Goal: Task Accomplishment & Management: Manage account settings

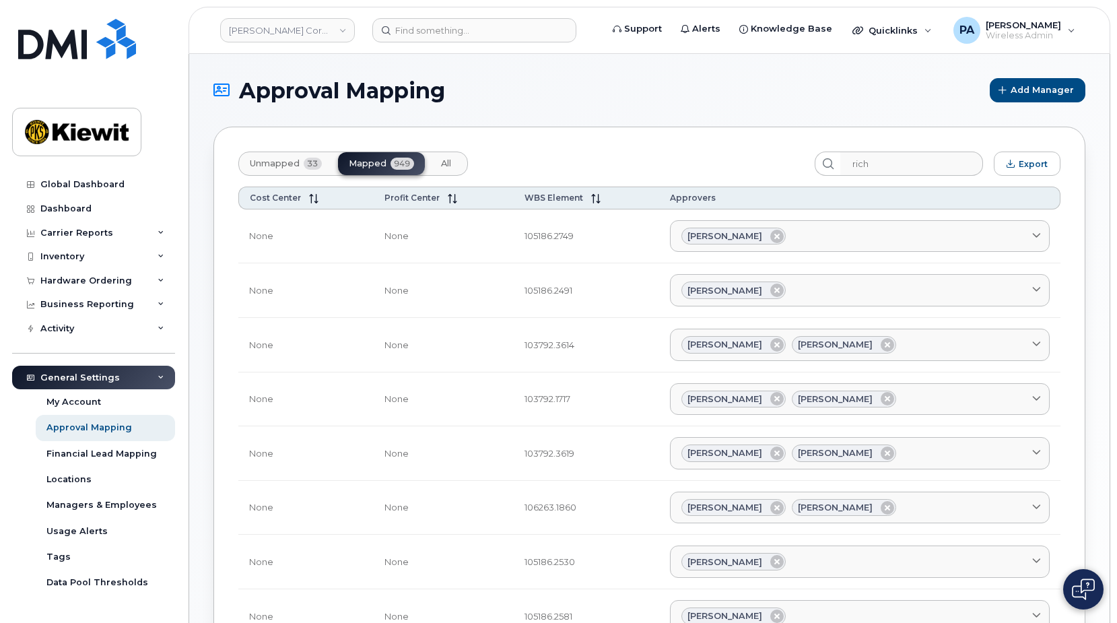
scroll to position [1, 0]
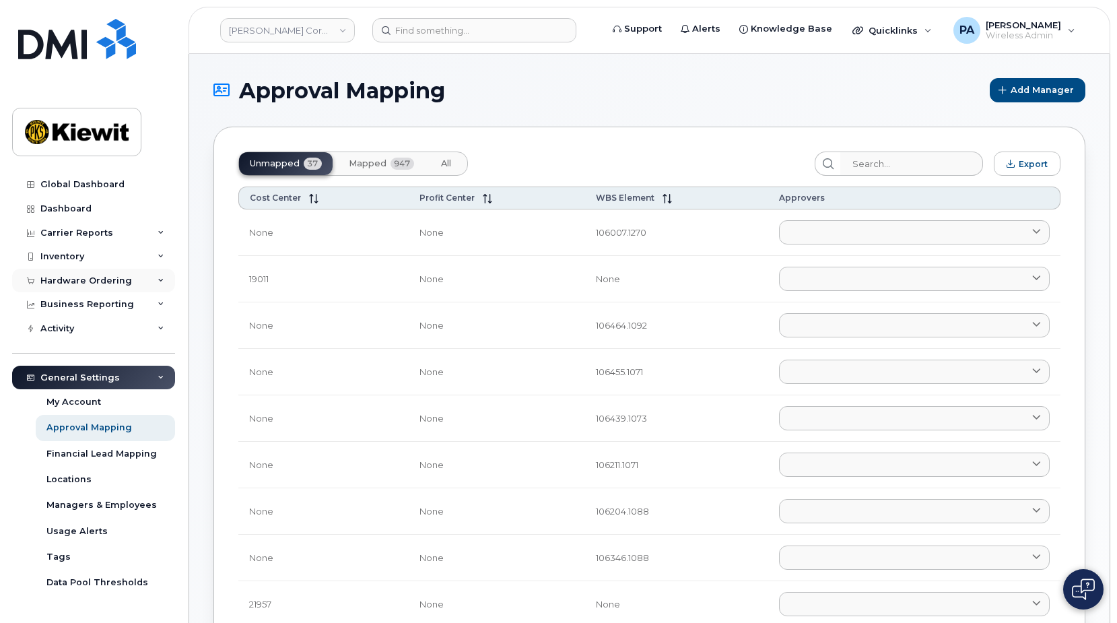
click at [97, 279] on div "Hardware Ordering" at bounding box center [86, 280] width 92 height 11
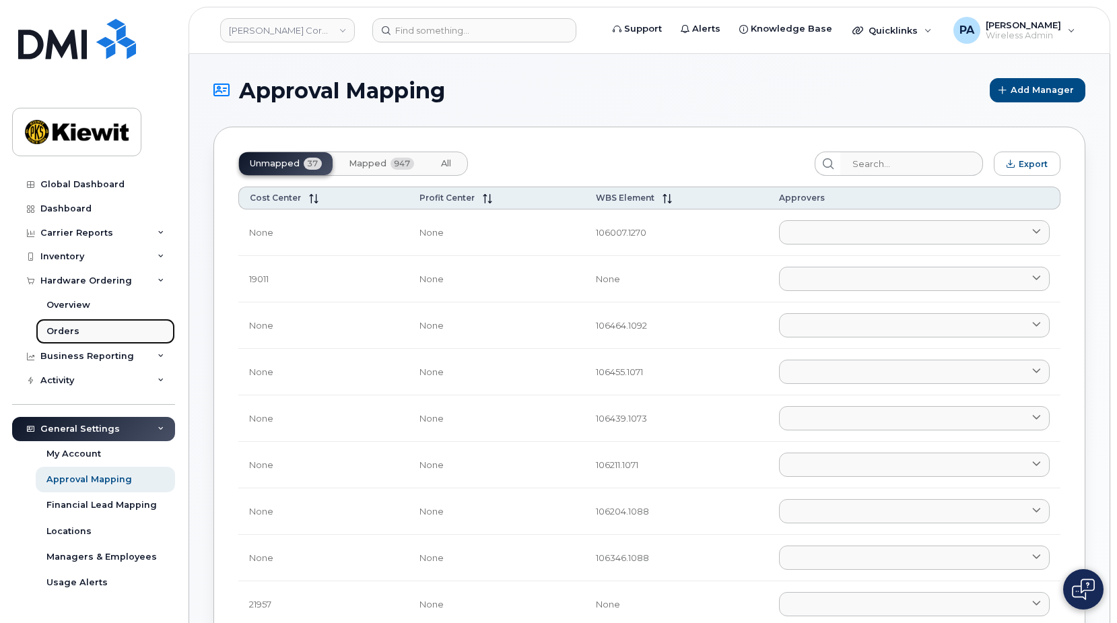
click at [48, 332] on div "Orders" at bounding box center [62, 331] width 33 height 12
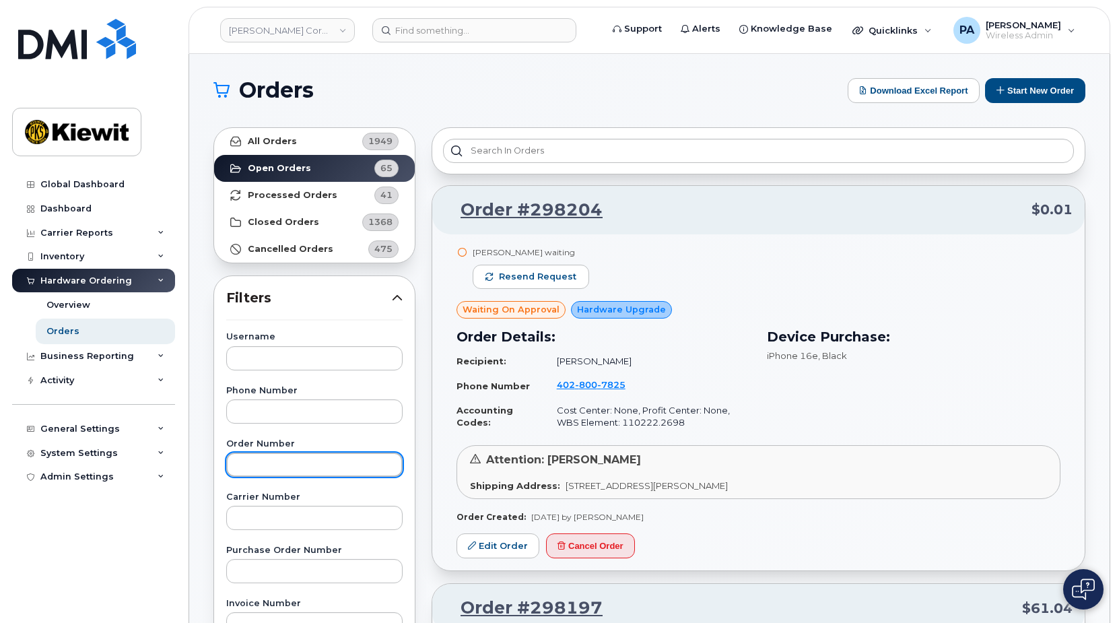
click at [300, 470] on input "text" at bounding box center [314, 464] width 176 height 24
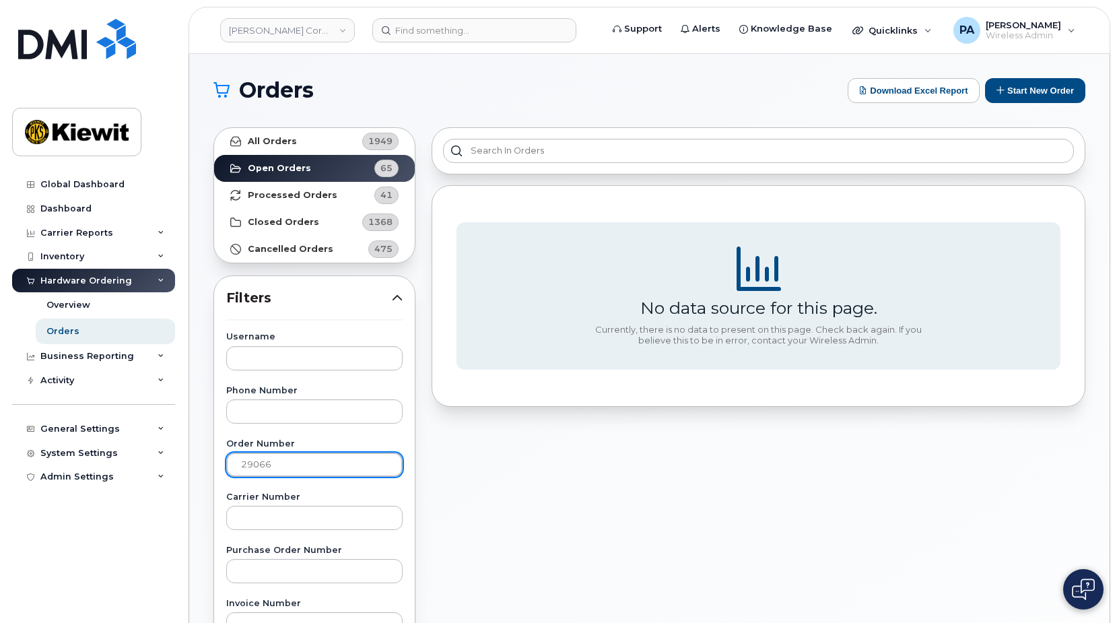
drag, startPoint x: 253, startPoint y: 464, endPoint x: 274, endPoint y: 468, distance: 21.3
click at [254, 464] on input "29066" at bounding box center [314, 464] width 176 height 24
type input "298066"
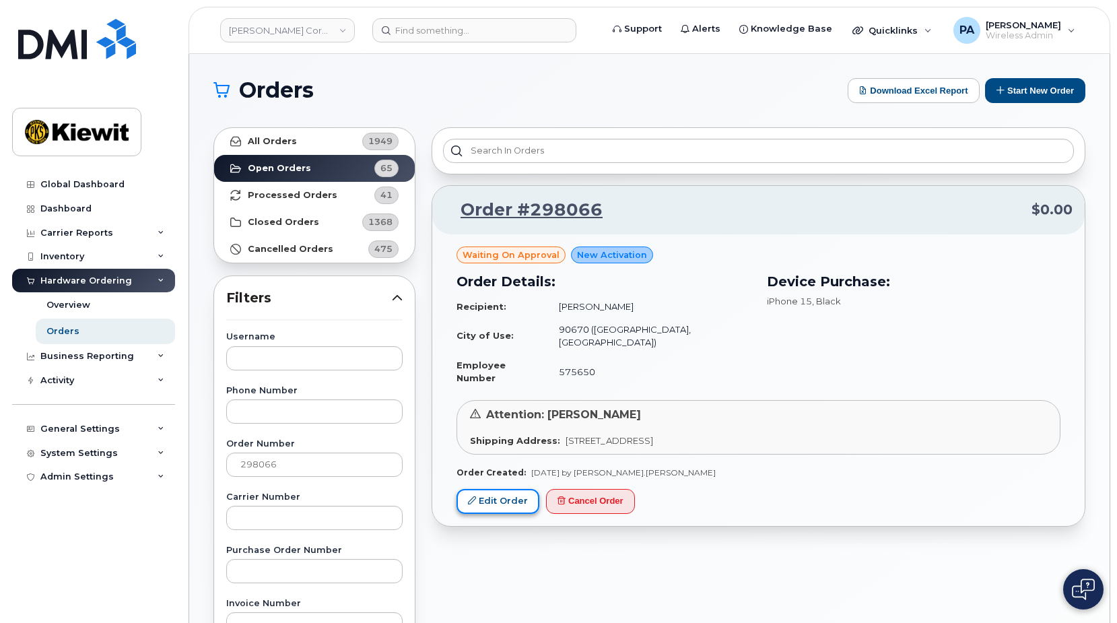
click at [507, 489] on link "Edit Order" at bounding box center [497, 501] width 83 height 25
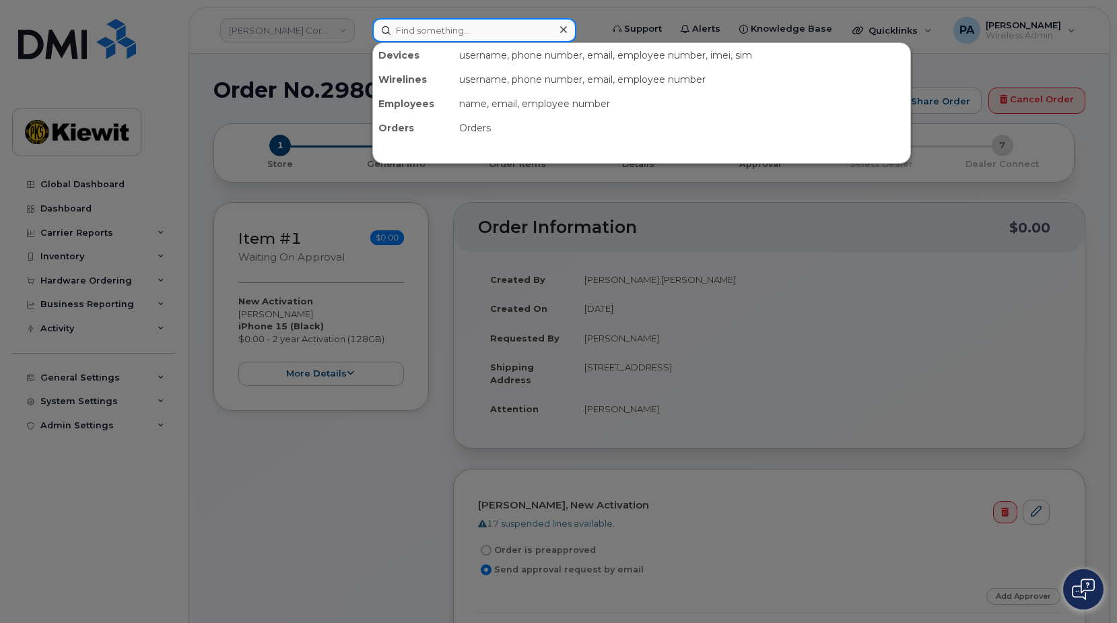
click at [419, 30] on input at bounding box center [474, 30] width 204 height 24
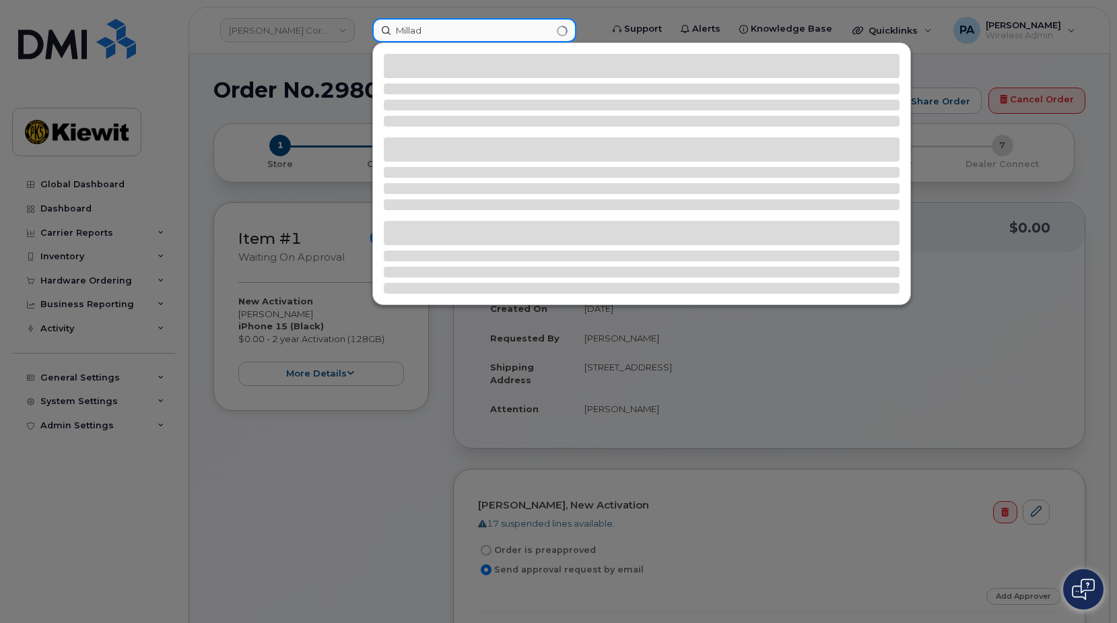
type input "Millad"
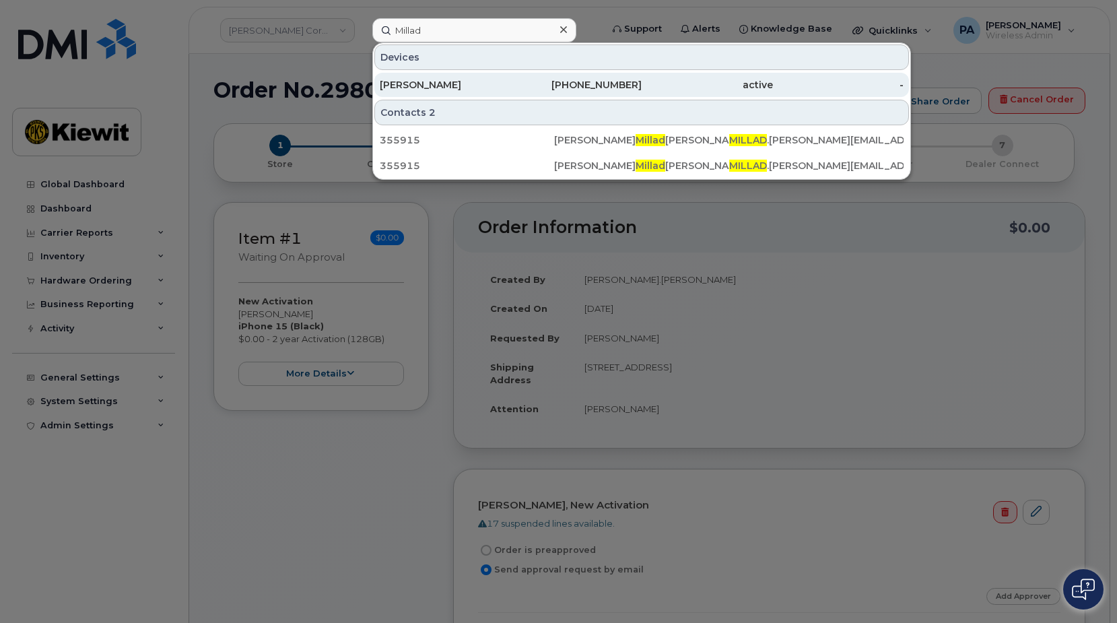
click at [433, 88] on div "[PERSON_NAME]" at bounding box center [445, 84] width 131 height 13
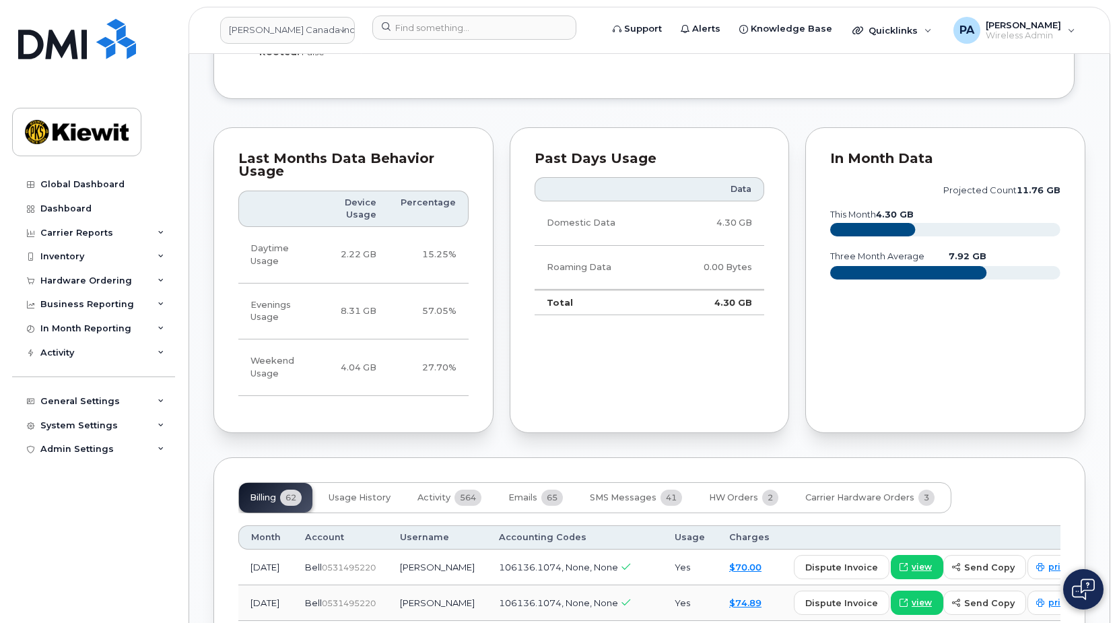
scroll to position [1644, 0]
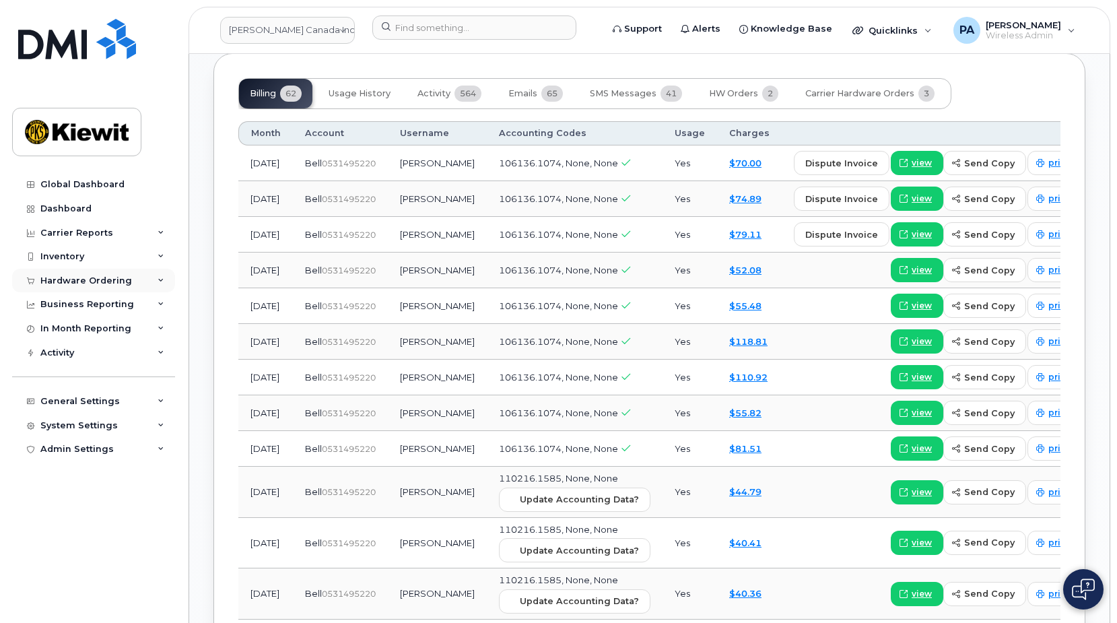
click at [83, 279] on div "Hardware Ordering" at bounding box center [86, 280] width 92 height 11
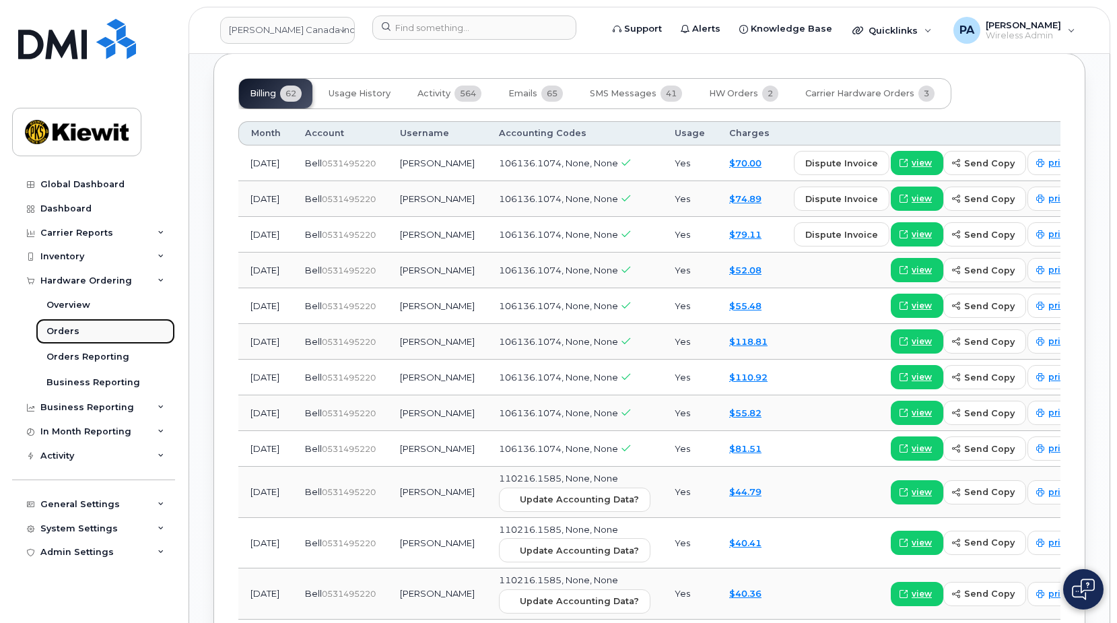
click at [52, 331] on div "Orders" at bounding box center [62, 331] width 33 height 12
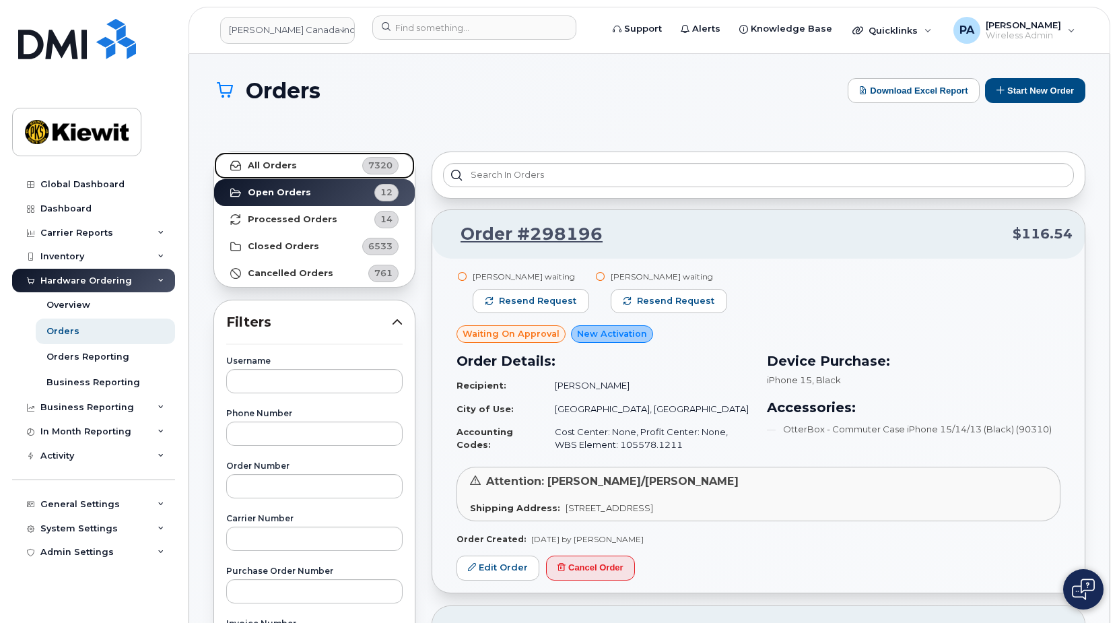
click at [289, 158] on link "All Orders 7320" at bounding box center [314, 165] width 201 height 27
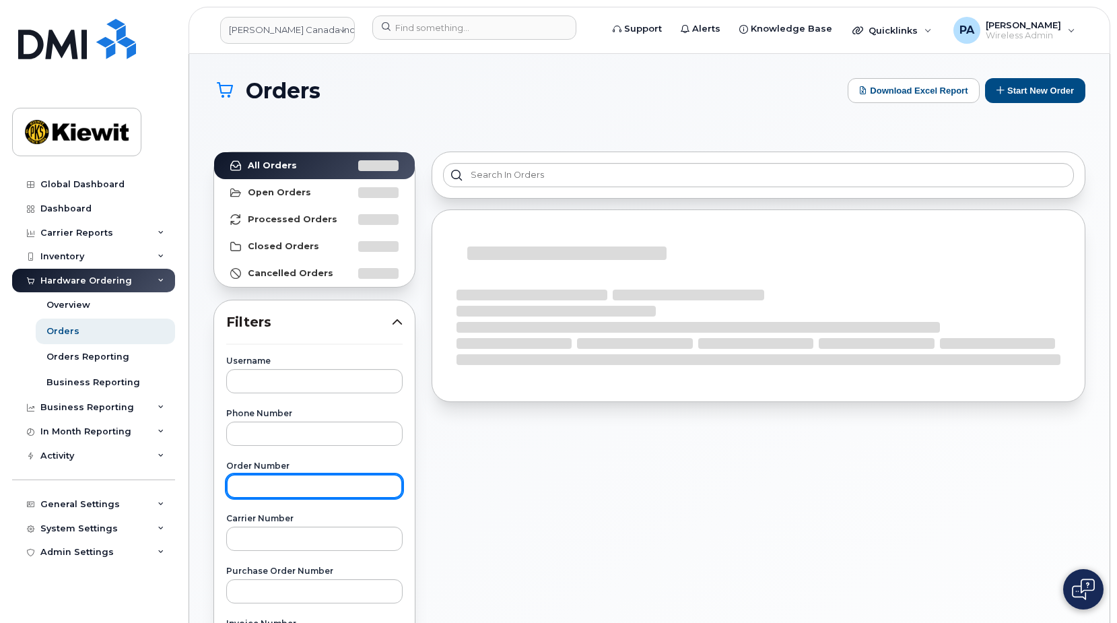
click at [243, 490] on input "text" at bounding box center [314, 486] width 176 height 24
paste input "2936072"
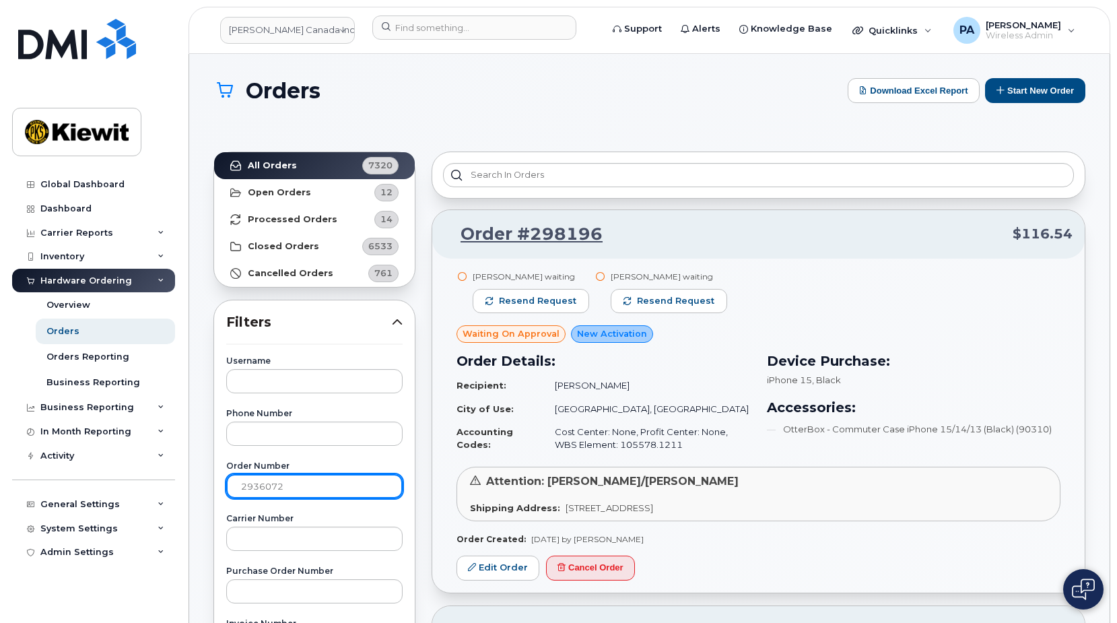
type input "2936072"
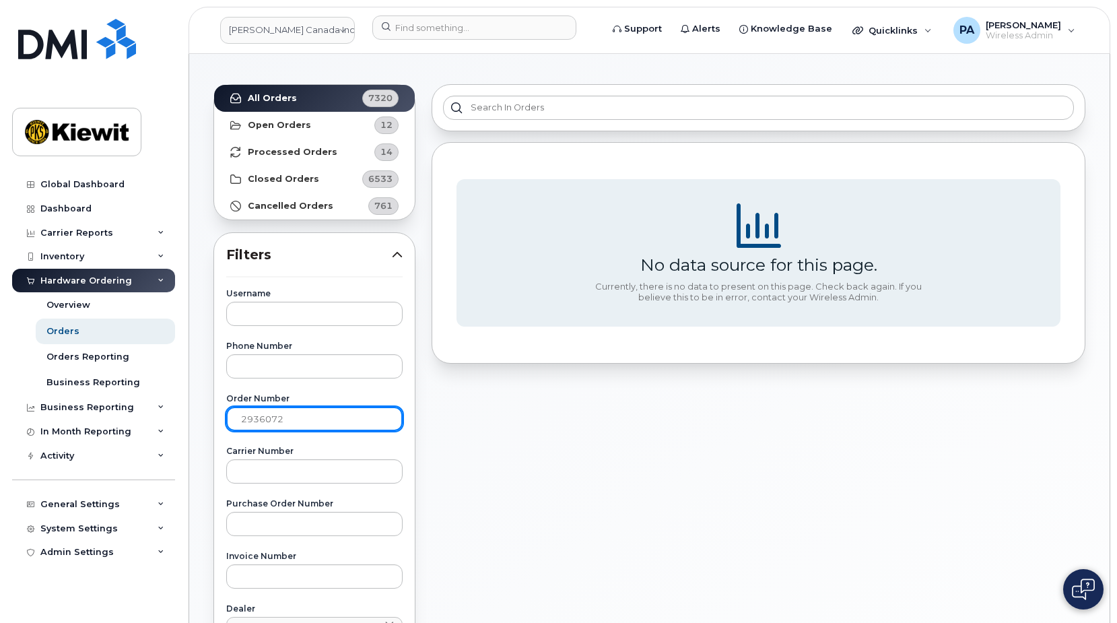
scroll to position [135, 0]
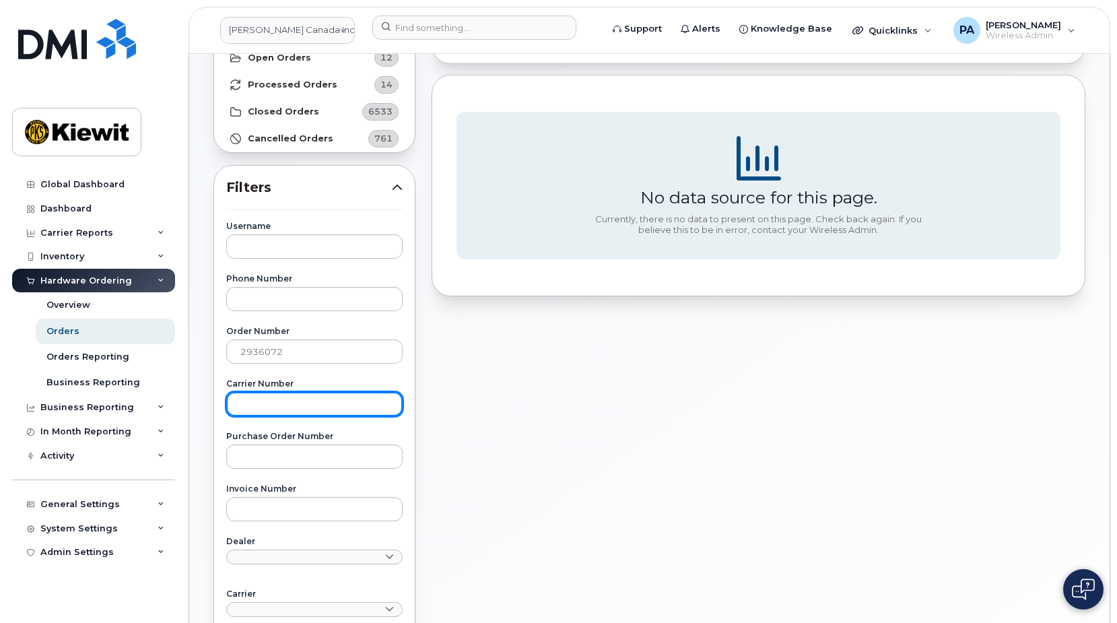
drag, startPoint x: 306, startPoint y: 407, endPoint x: 314, endPoint y: 385, distance: 23.0
click at [306, 405] on input "text" at bounding box center [314, 404] width 176 height 24
paste input "1305918324"
type input "1305918324"
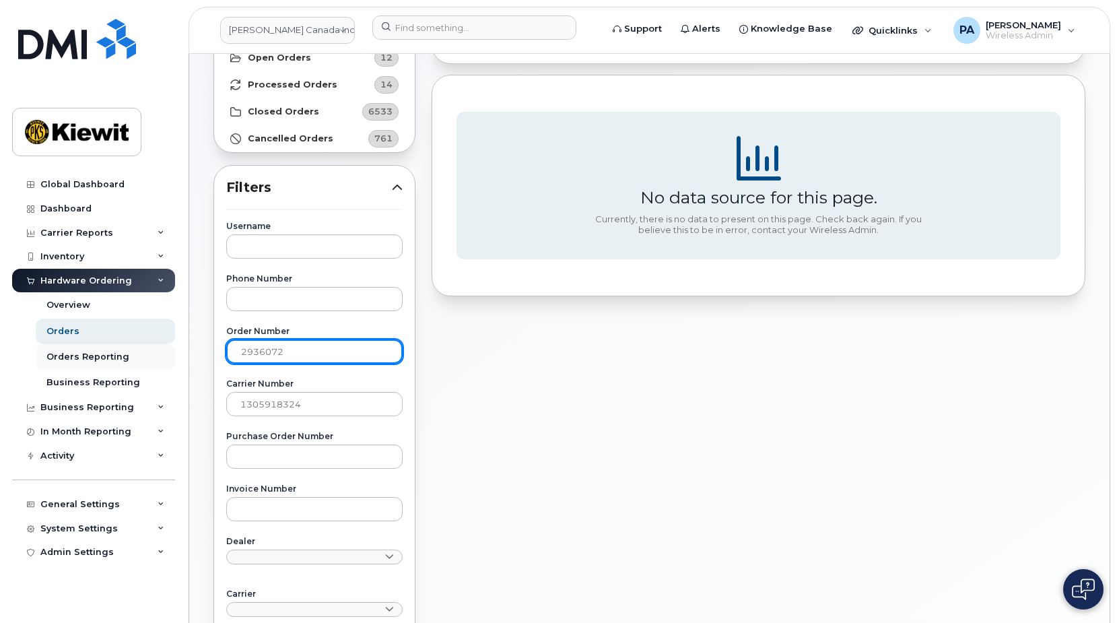
drag, startPoint x: 317, startPoint y: 352, endPoint x: 150, endPoint y: 353, distance: 166.9
click at [189, 353] on div "Kiewit Canada Inc Support Alerts Knowledge Base Quicklinks Suspend / Cancel Dev…" at bounding box center [649, 439] width 920 height 1041
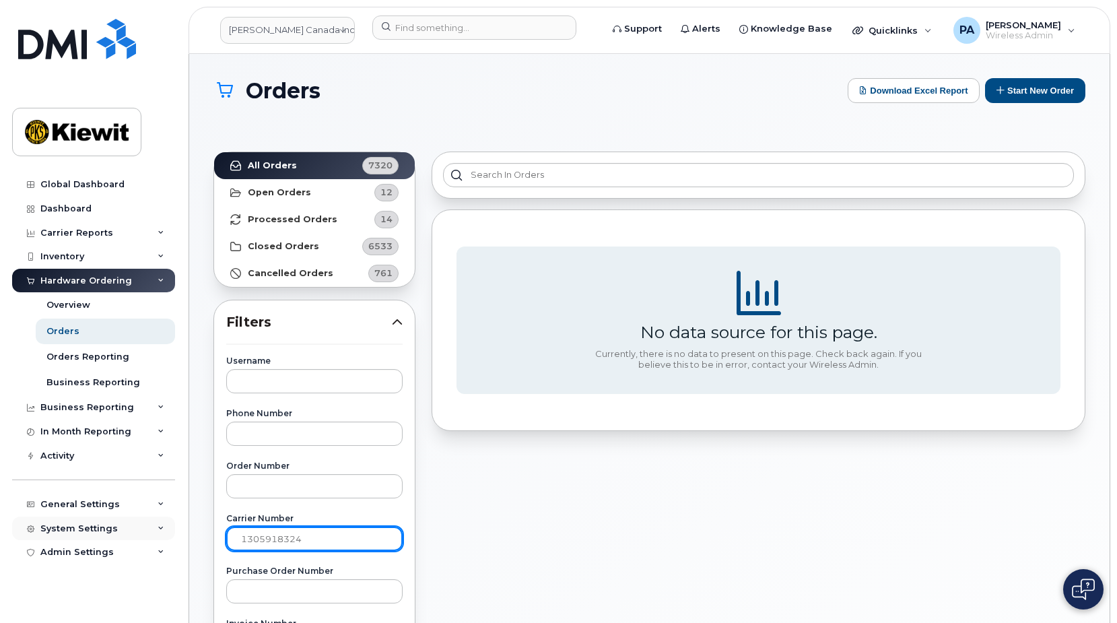
drag, startPoint x: 266, startPoint y: 539, endPoint x: 142, endPoint y: 534, distance: 124.0
click at [189, 534] on div "Kiewit Canada Inc Support Alerts Knowledge Base Quicklinks Suspend / Cancel Dev…" at bounding box center [649, 574] width 920 height 1041
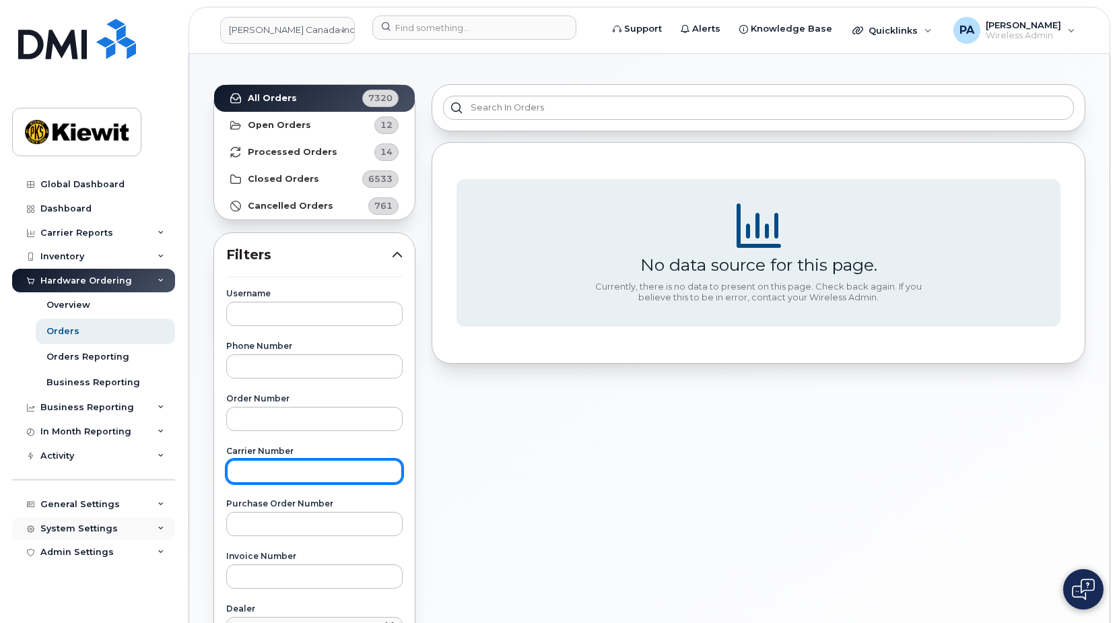
scroll to position [269, 0]
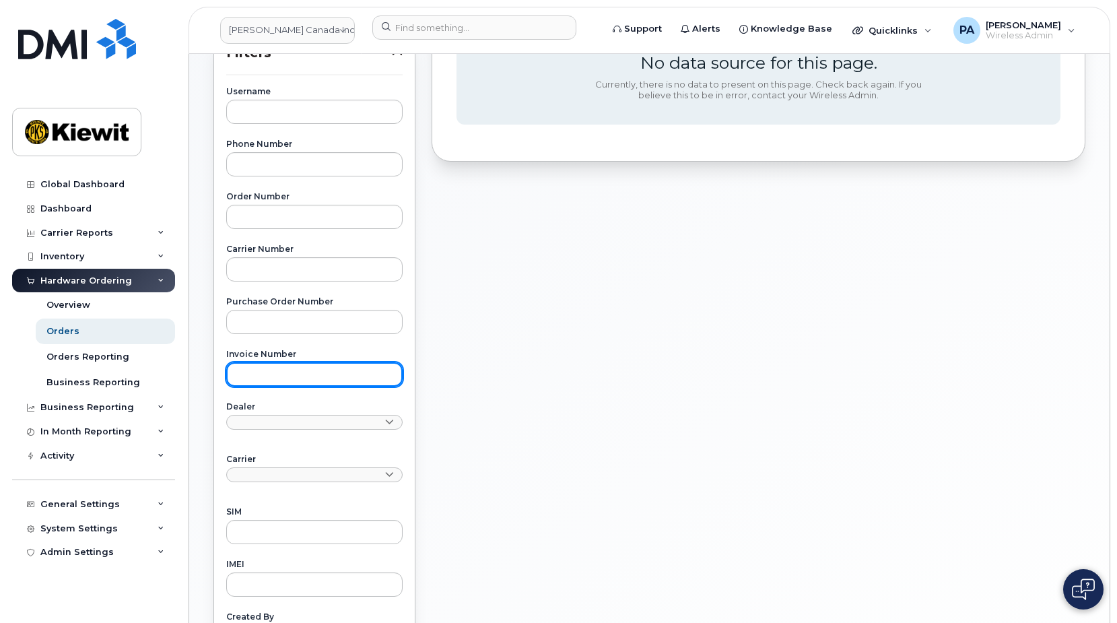
click at [262, 380] on input "text" at bounding box center [314, 374] width 176 height 24
paste input "1305918324"
type input "1305918324"
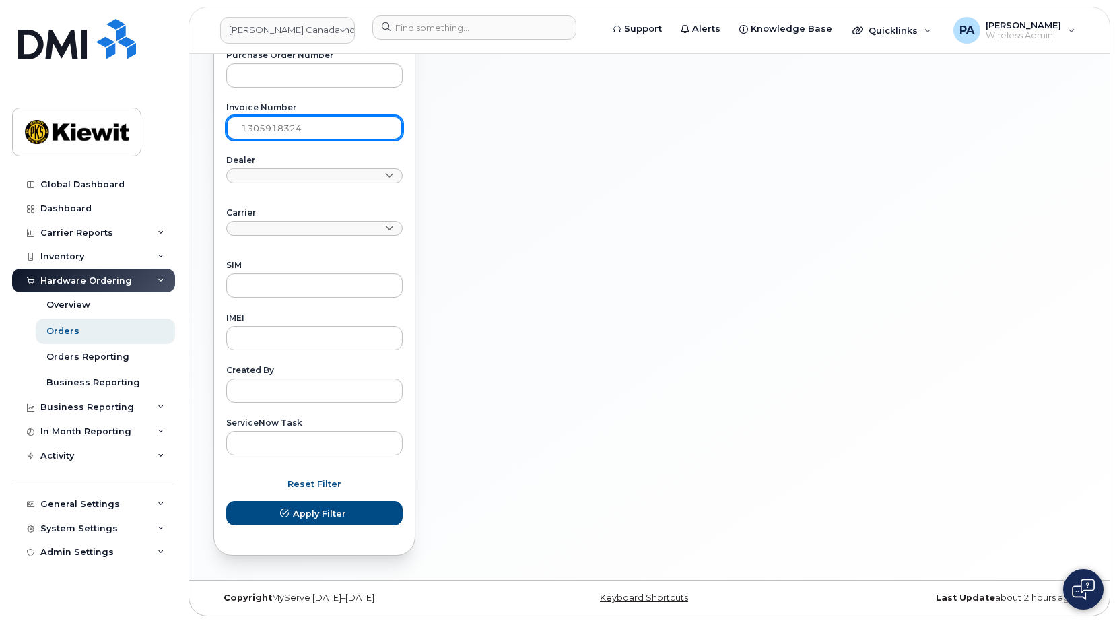
scroll to position [381, 0]
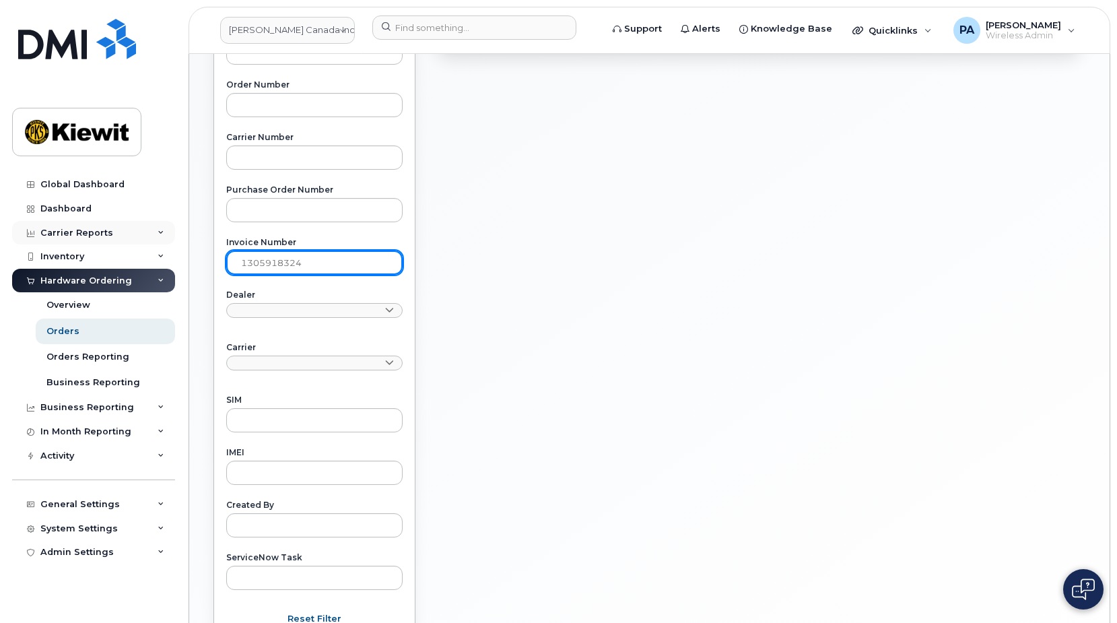
drag, startPoint x: 345, startPoint y: 256, endPoint x: 163, endPoint y: 239, distance: 182.6
click at [189, 239] on div "Kiewit Canada Inc Support Alerts Knowledge Base Quicklinks Suspend / Cancel Dev…" at bounding box center [649, 193] width 920 height 1041
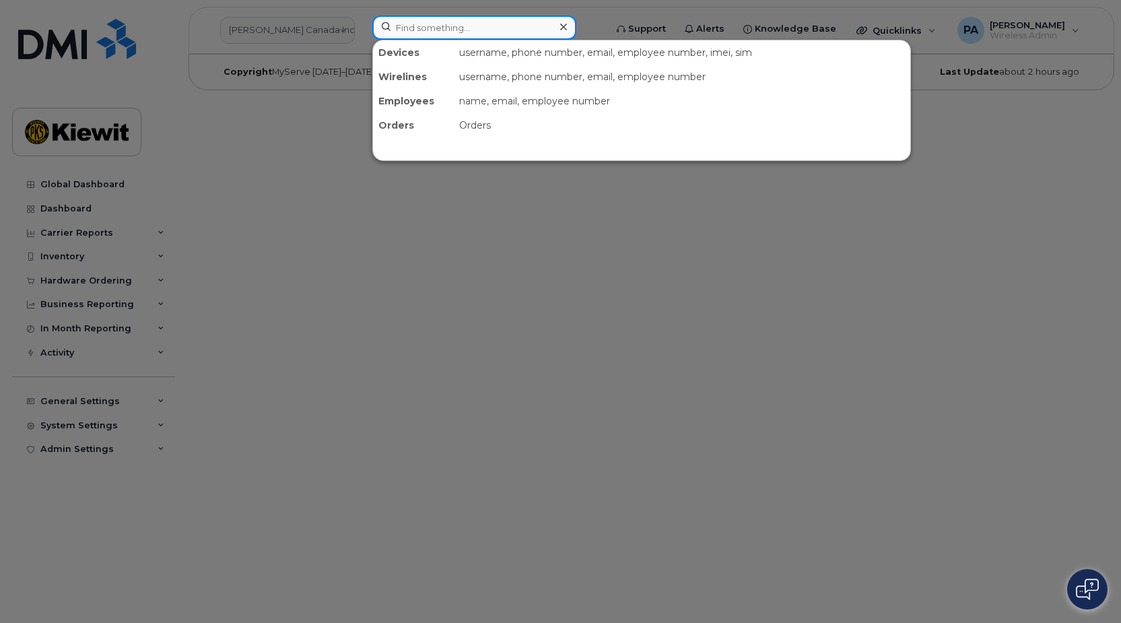
click at [458, 27] on input at bounding box center [474, 27] width 204 height 24
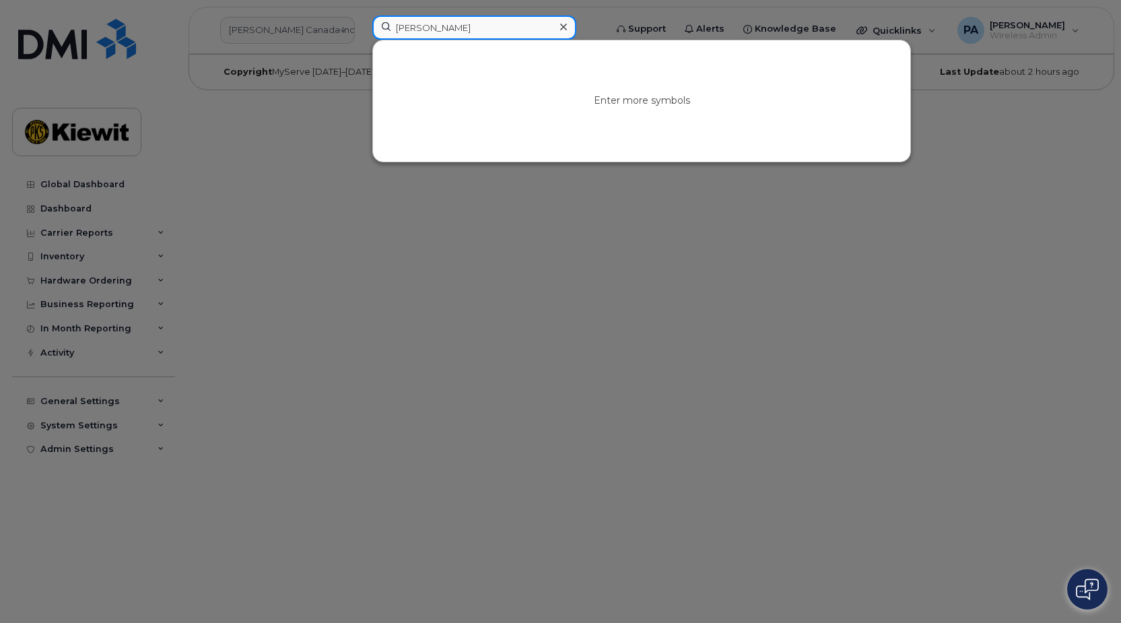
type input "naderi"
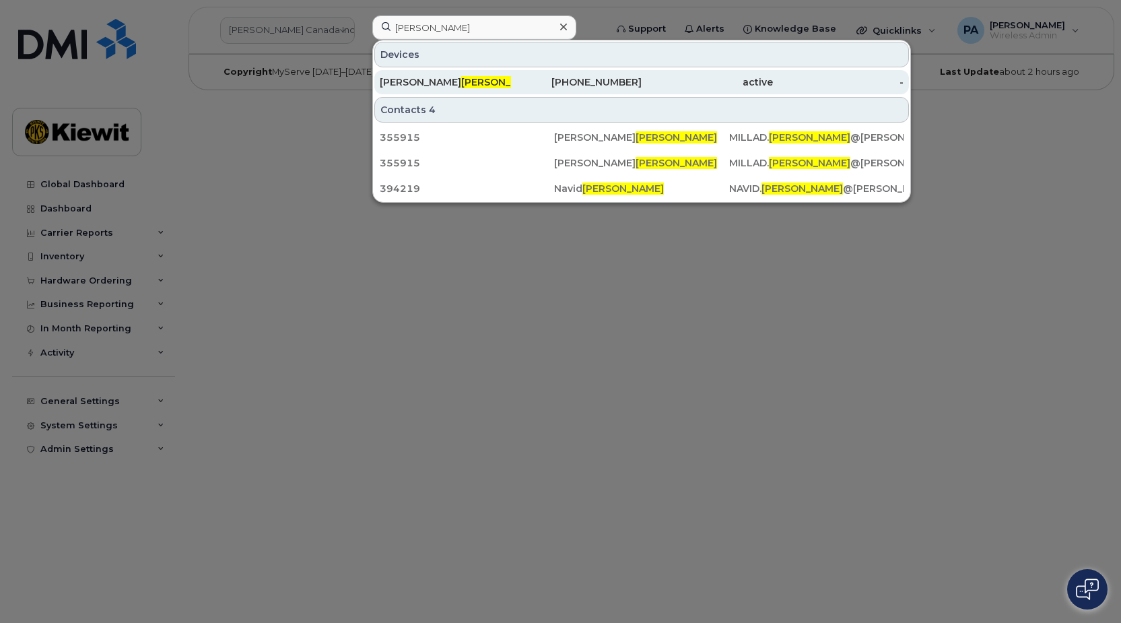
click at [423, 85] on div "Mohammed Naderi" at bounding box center [445, 81] width 131 height 13
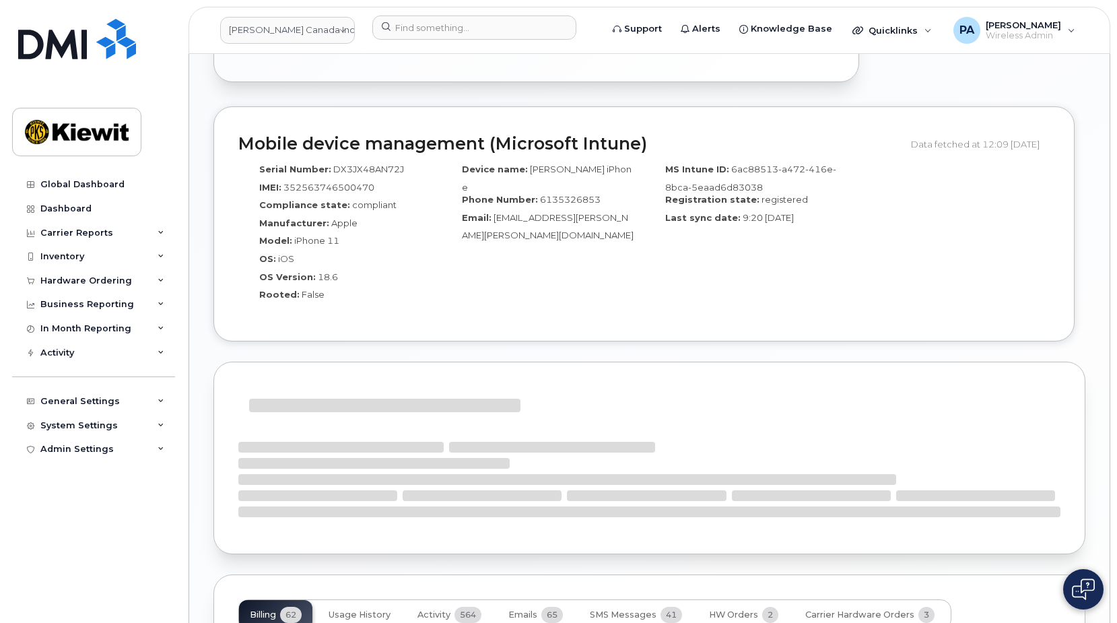
scroll to position [1199, 0]
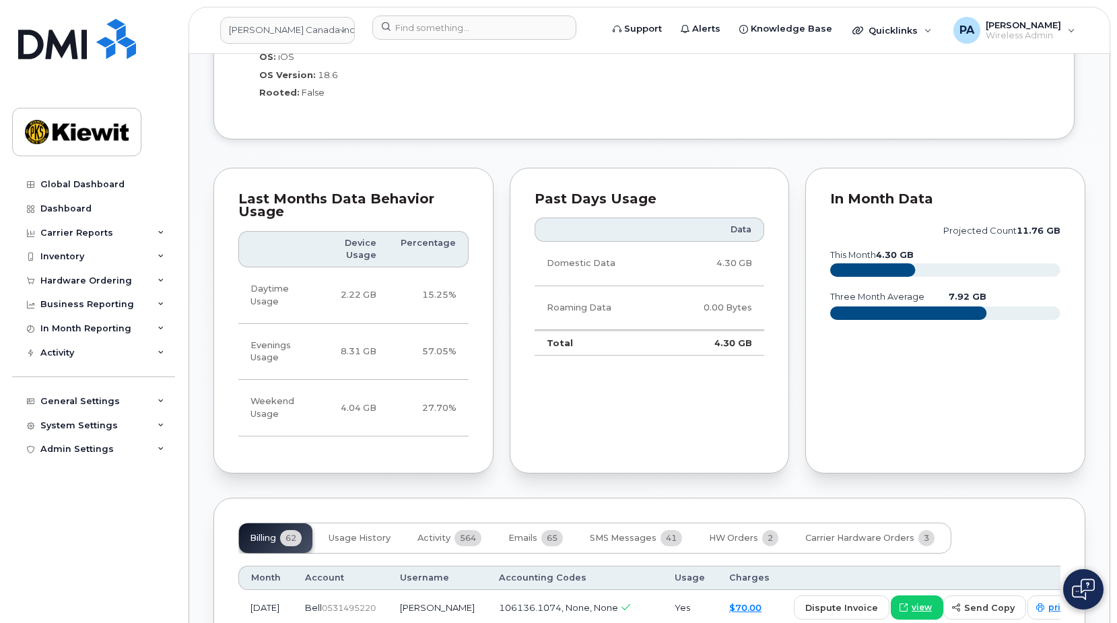
click at [746, 385] on div "Past Days Usage Data Domestic Data 4.30 GB Roaming Data 0.00 Bytes Total 4.30 GB" at bounding box center [650, 321] width 280 height 306
click at [733, 532] on span "HW Orders" at bounding box center [733, 537] width 49 height 11
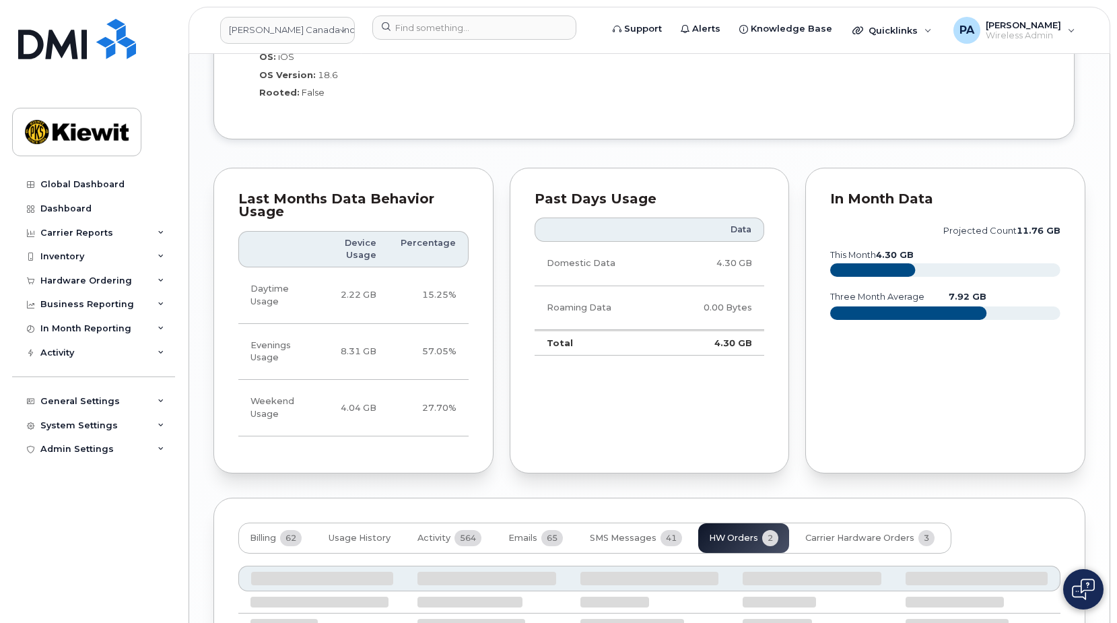
scroll to position [1401, 0]
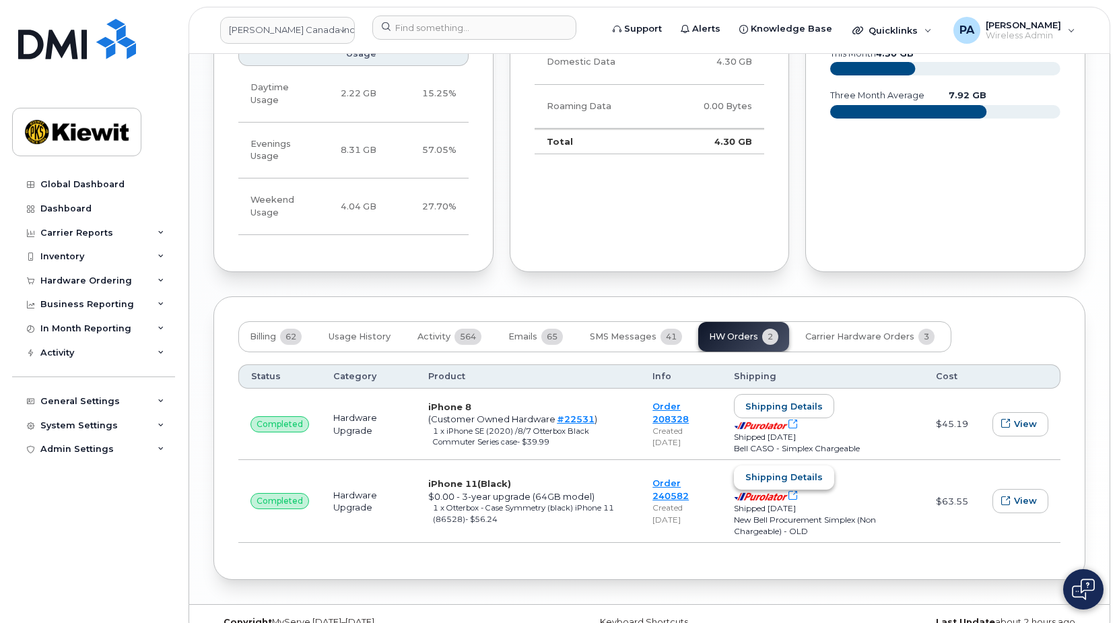
click at [795, 470] on span "Shipping details" at bounding box center [783, 476] width 77 height 13
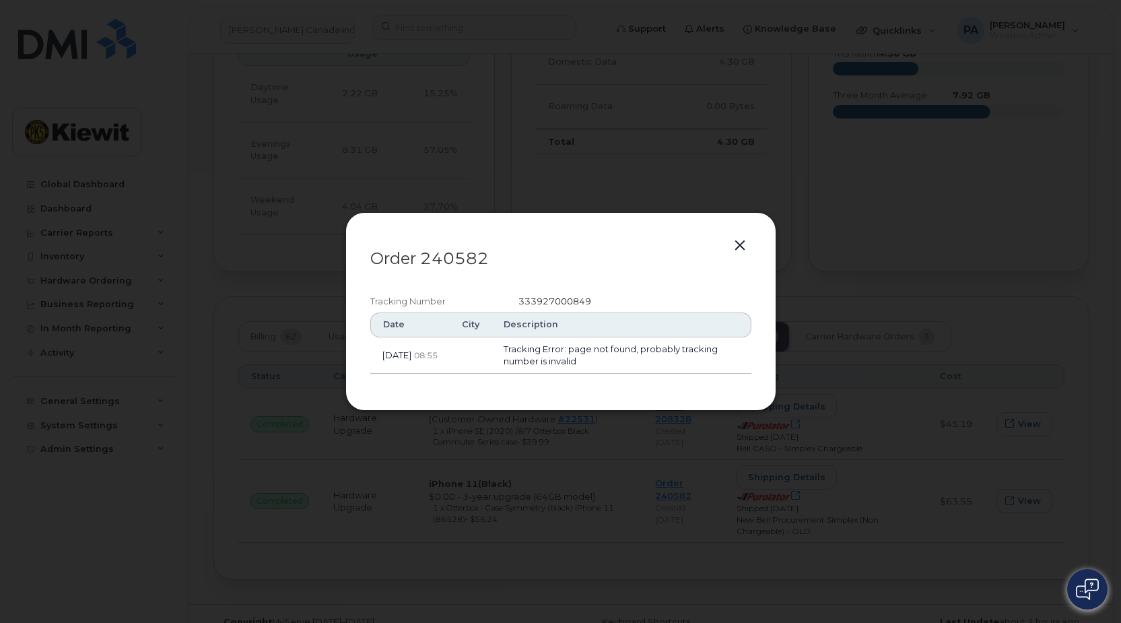
click at [741, 246] on button "button" at bounding box center [740, 245] width 20 height 19
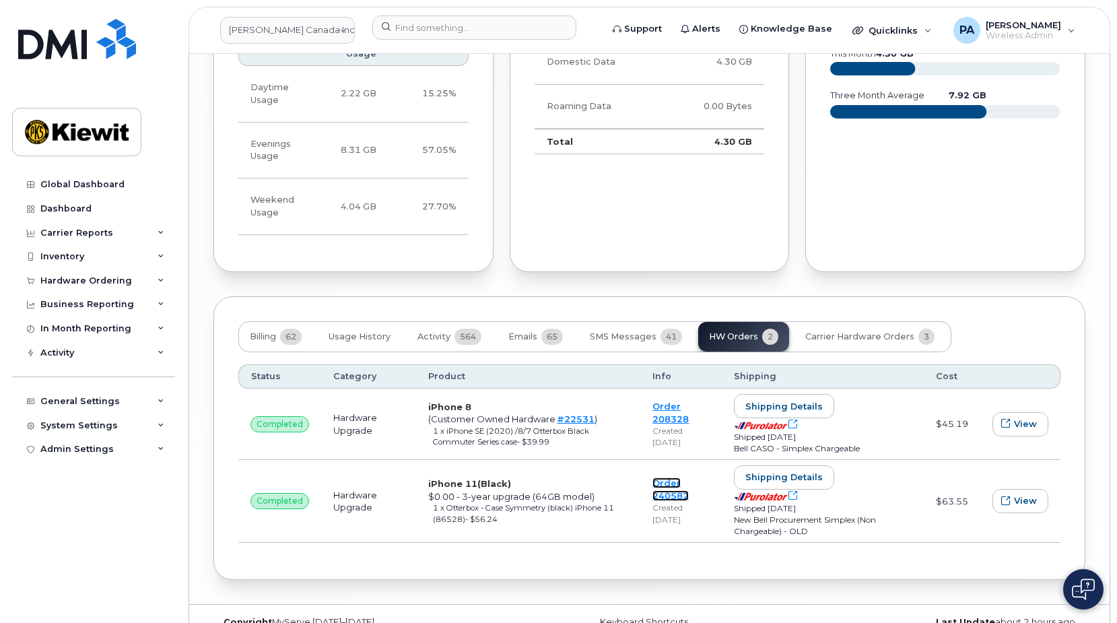
click at [689, 477] on link "Order 240582" at bounding box center [670, 489] width 36 height 24
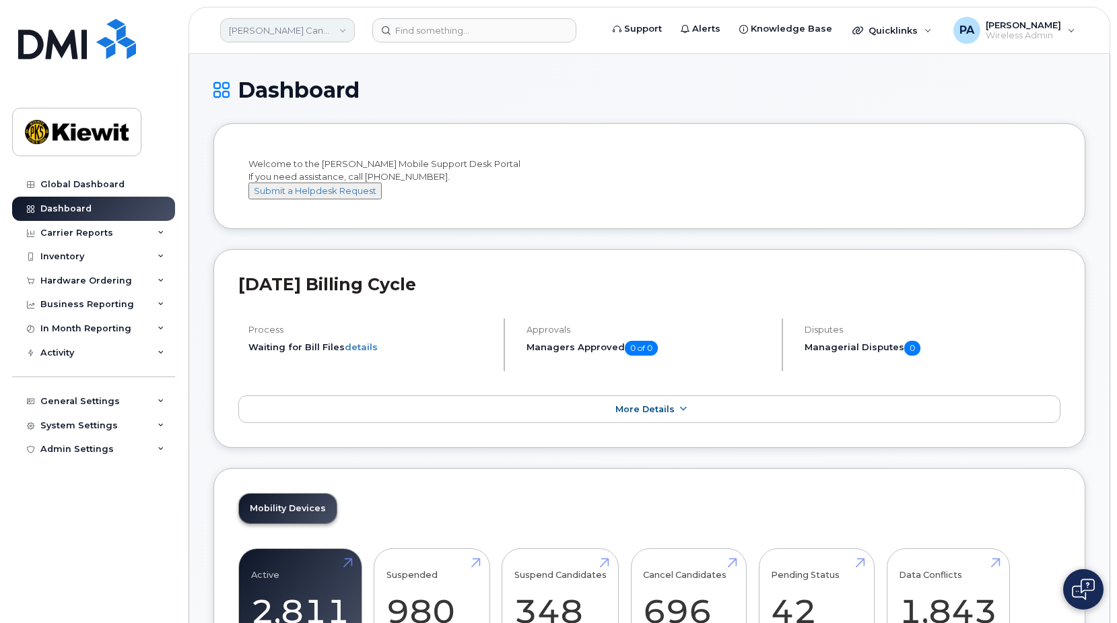
click at [267, 27] on link "Kiewit Canada Inc" at bounding box center [287, 30] width 135 height 24
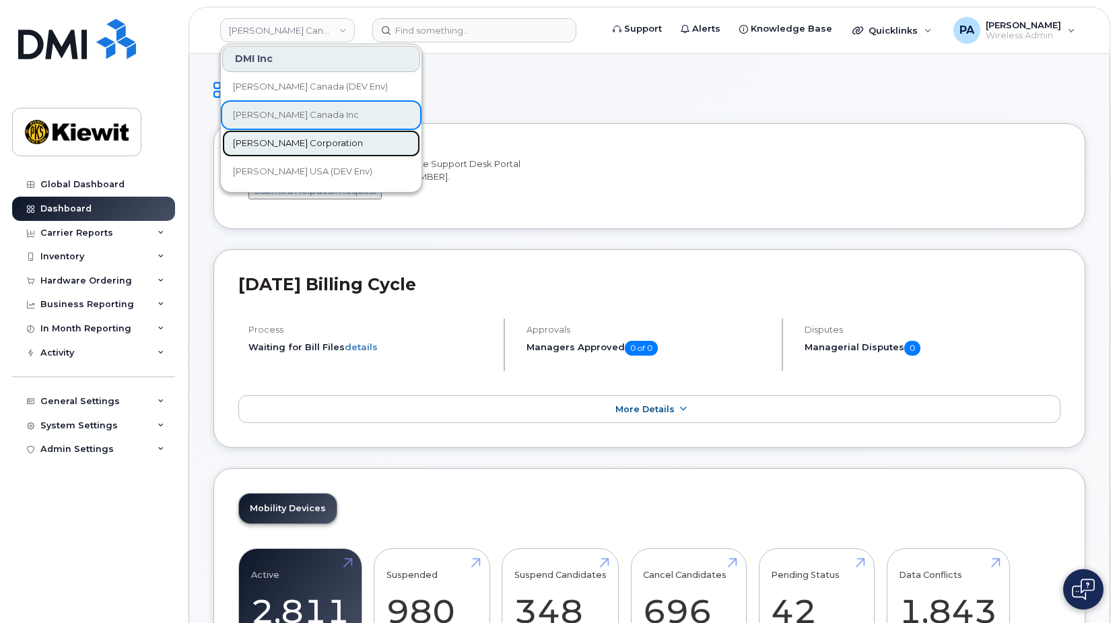
click at [313, 141] on span "[PERSON_NAME] Corporation" at bounding box center [298, 143] width 130 height 13
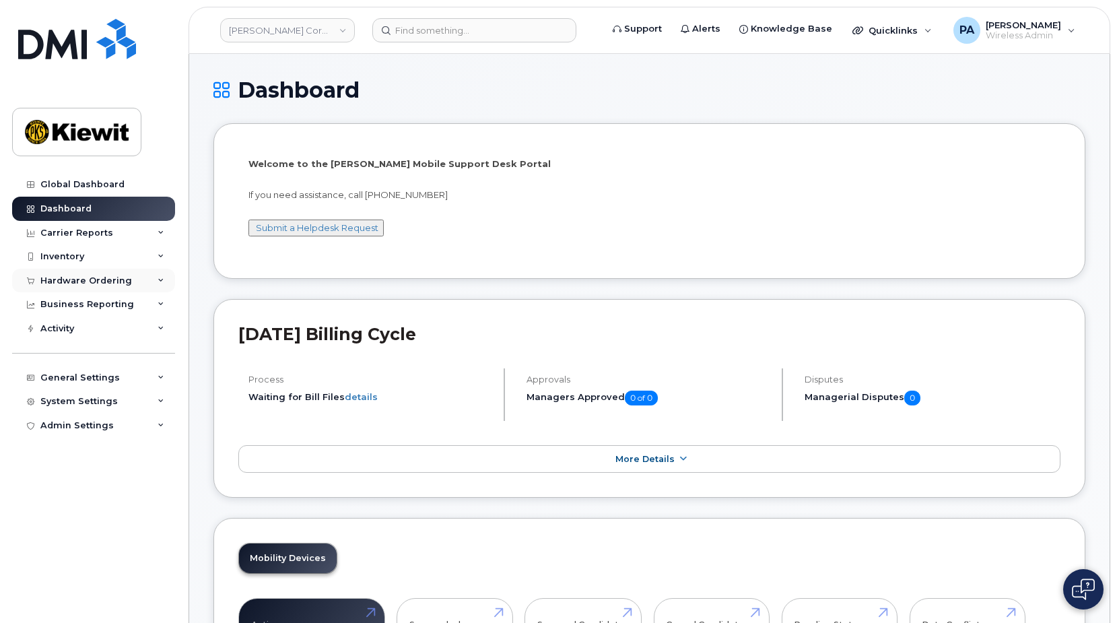
click at [160, 283] on icon at bounding box center [160, 280] width 7 height 7
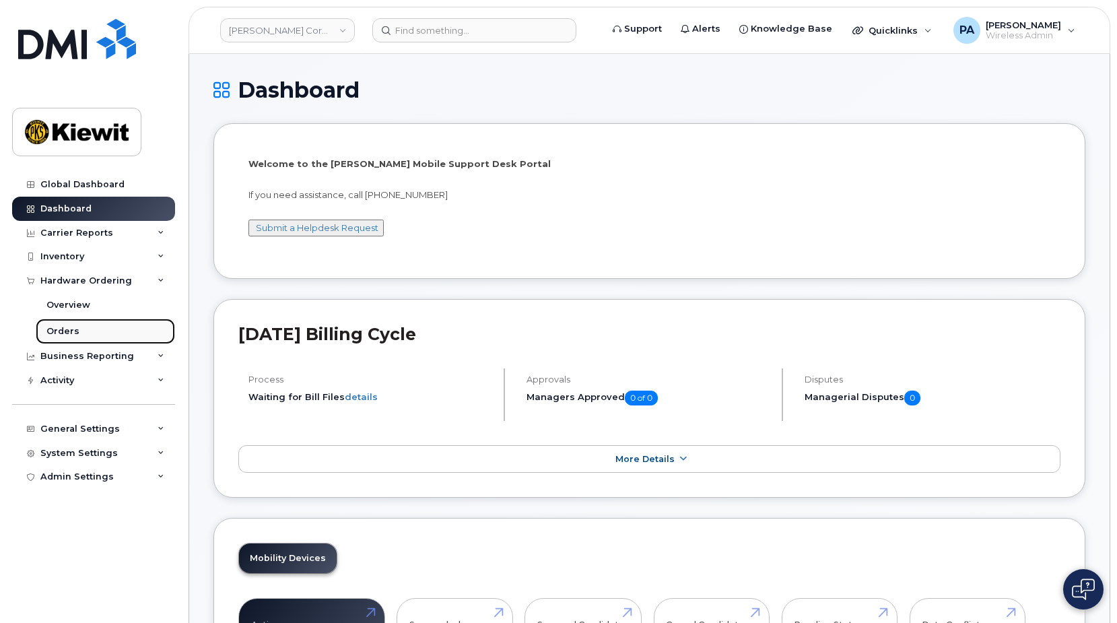
click at [49, 321] on link "Orders" at bounding box center [105, 331] width 139 height 26
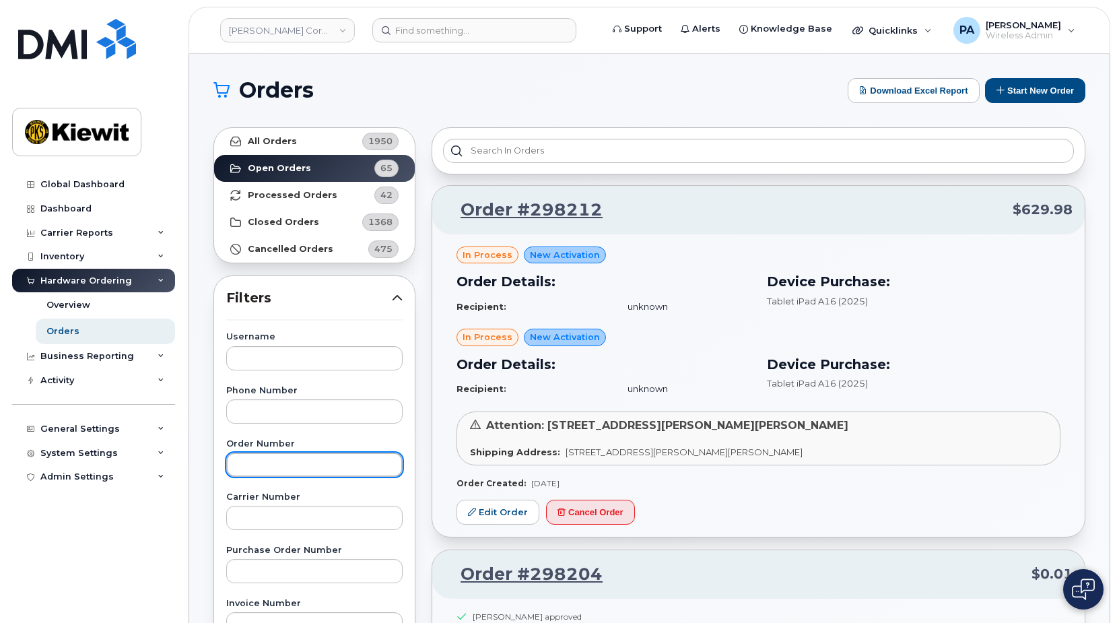
click at [260, 465] on input "text" at bounding box center [314, 464] width 176 height 24
click at [277, 457] on input "text" at bounding box center [314, 464] width 176 height 24
type input "298066"
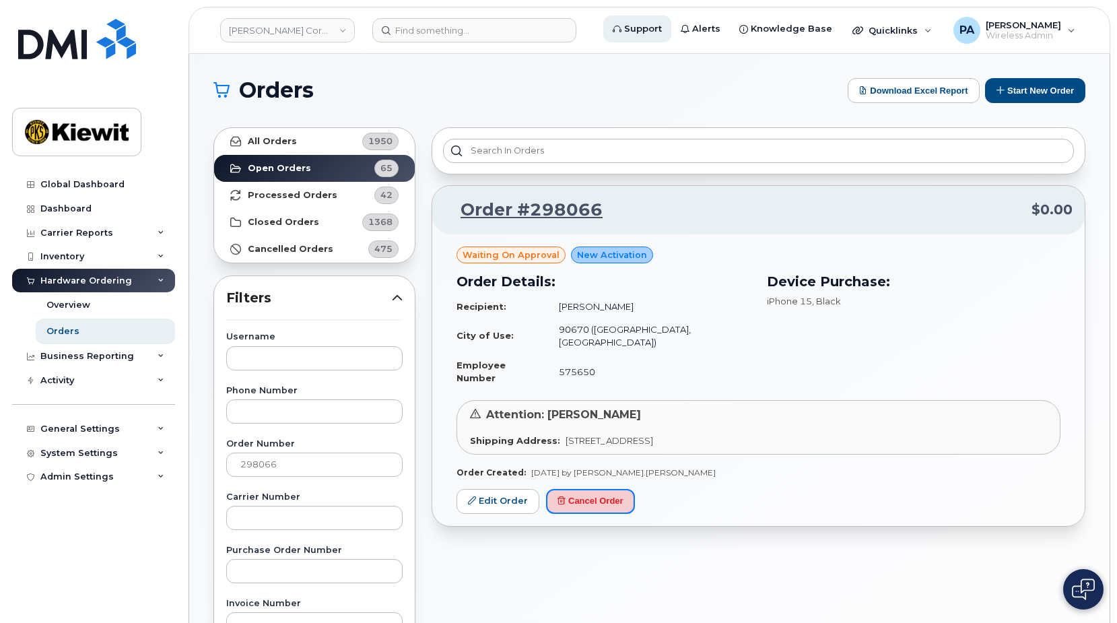
drag, startPoint x: 592, startPoint y: 476, endPoint x: 631, endPoint y: 40, distance: 437.8
click at [592, 489] on button "Cancel Order" at bounding box center [590, 501] width 89 height 25
